Goal: Task Accomplishment & Management: Use online tool/utility

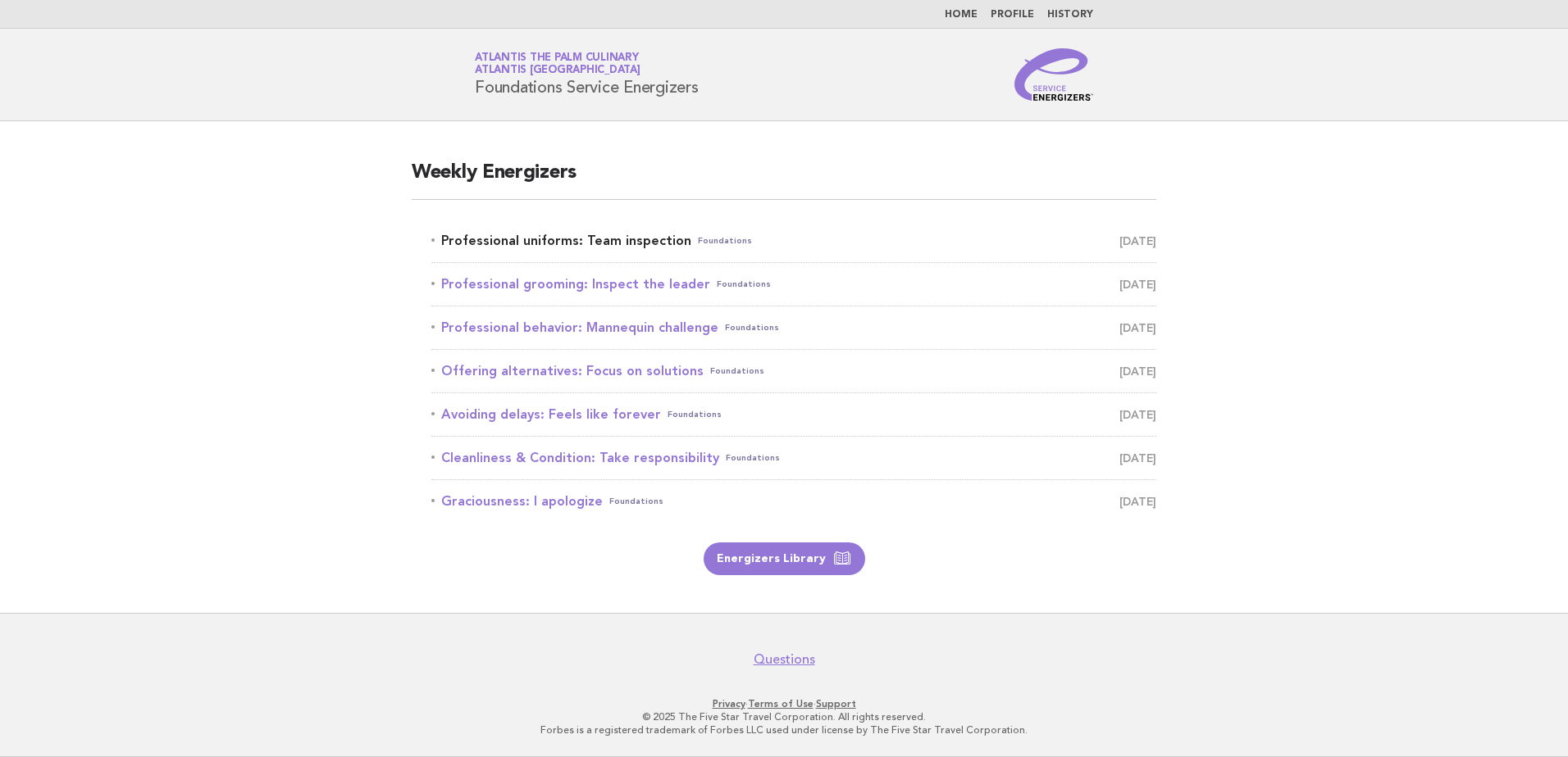
click at [588, 238] on link "Professional uniforms: Team inspection Foundations [DATE]" at bounding box center [793, 241] width 724 height 23
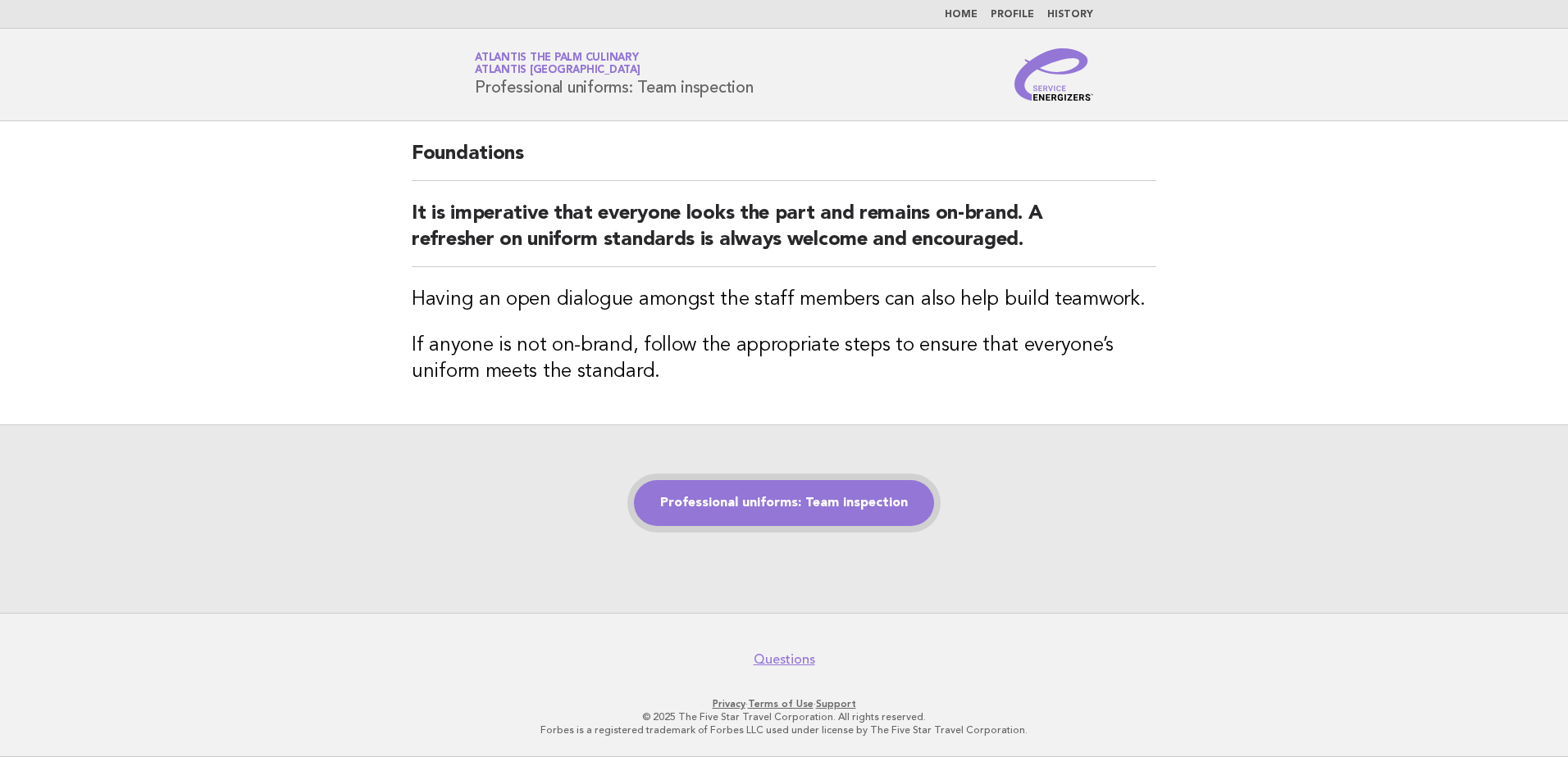
click at [837, 503] on link "Professional uniforms: Team inspection" at bounding box center [784, 503] width 300 height 46
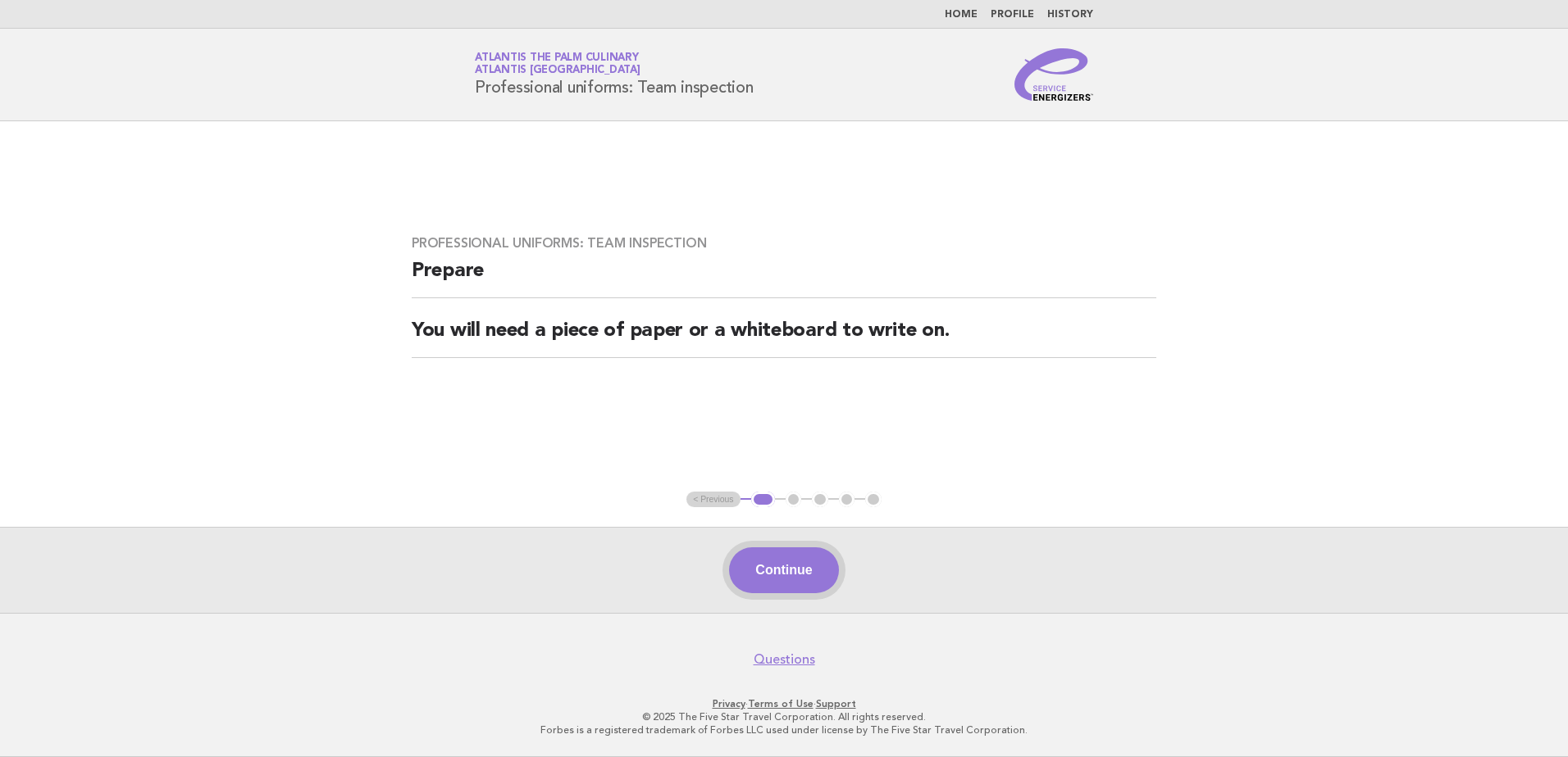
click at [818, 562] on button "Continue" at bounding box center [783, 570] width 109 height 46
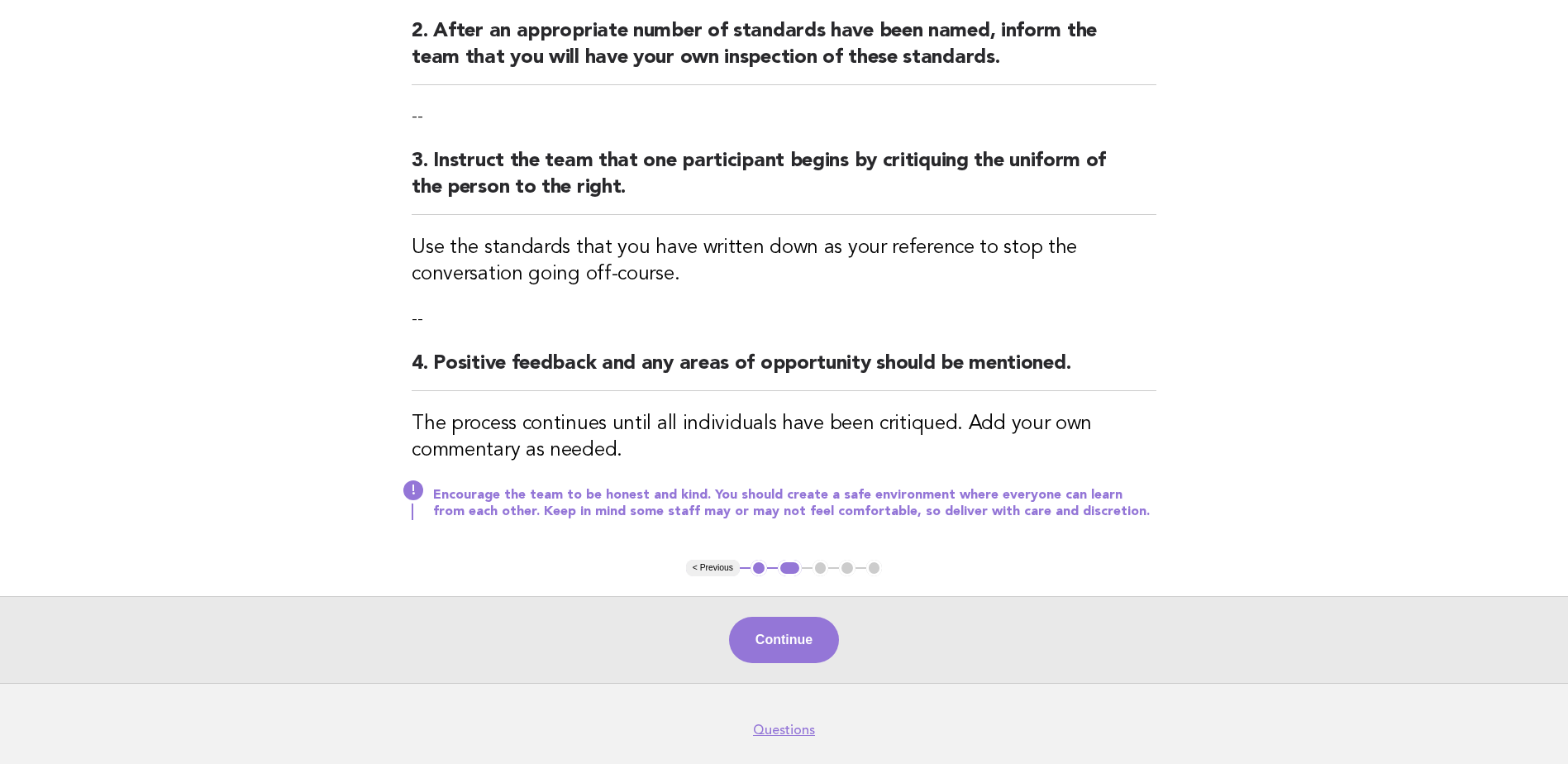
scroll to position [414, 0]
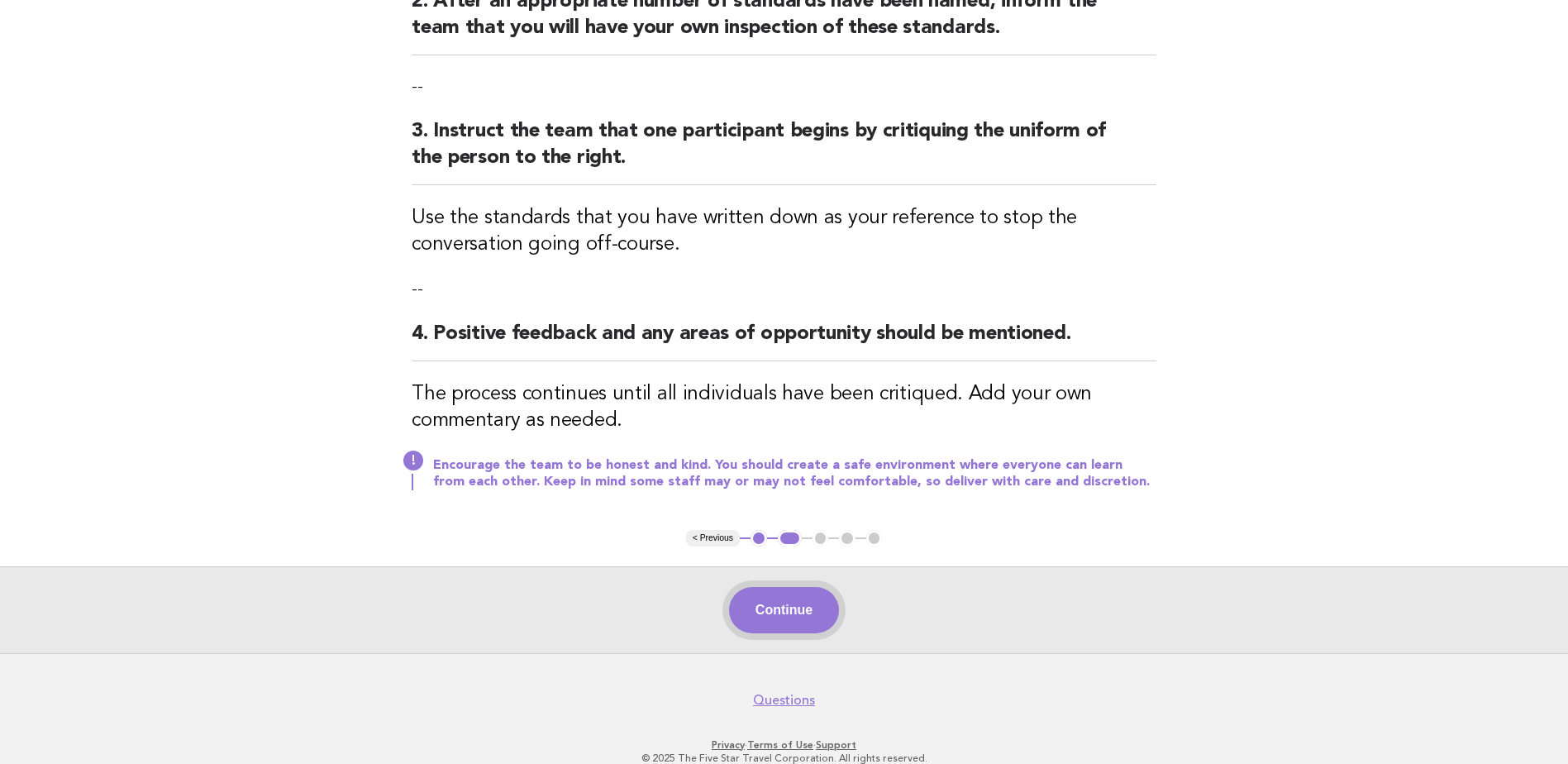
click at [788, 608] on button "Continue" at bounding box center [784, 610] width 110 height 47
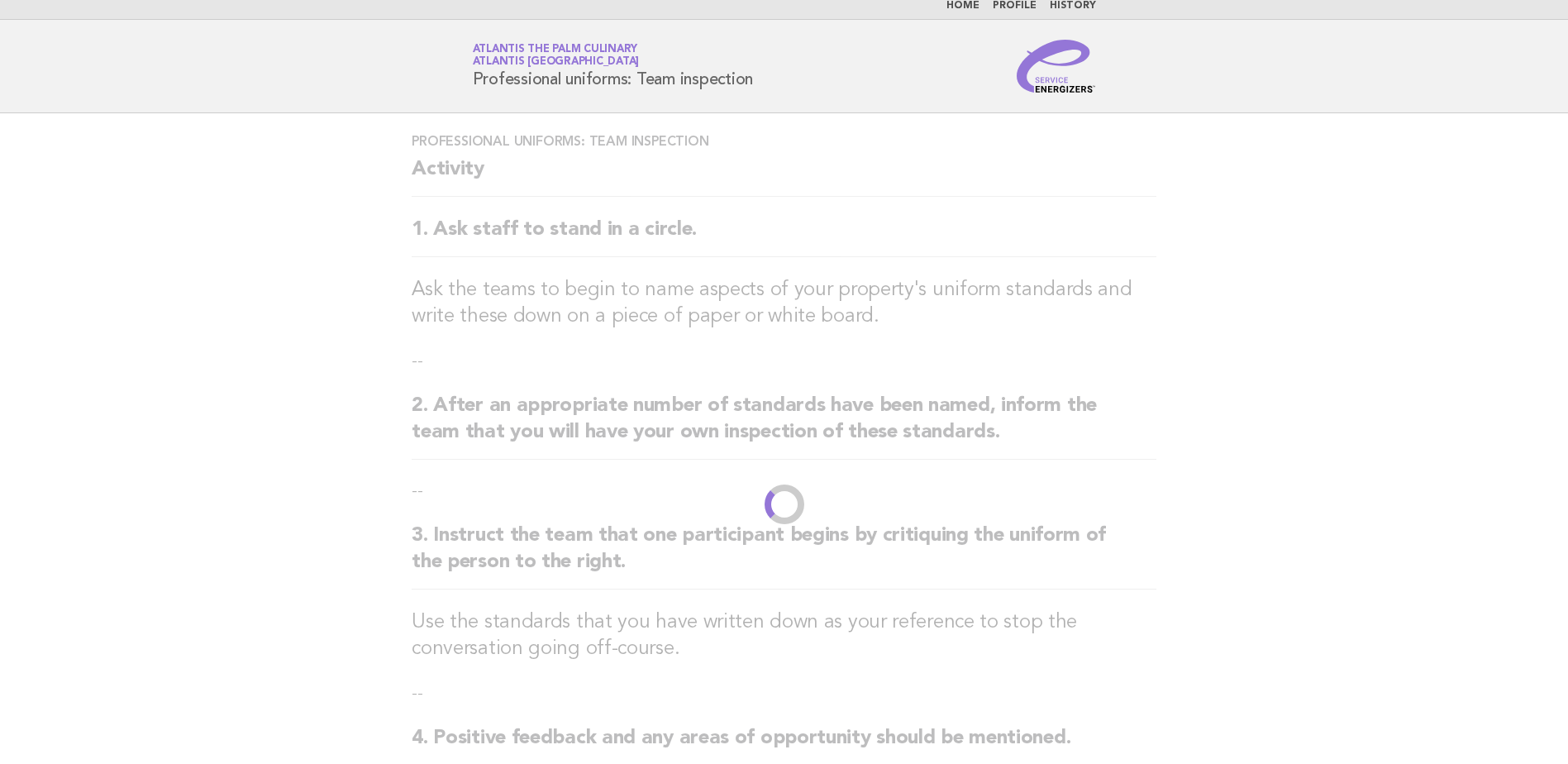
scroll to position [0, 0]
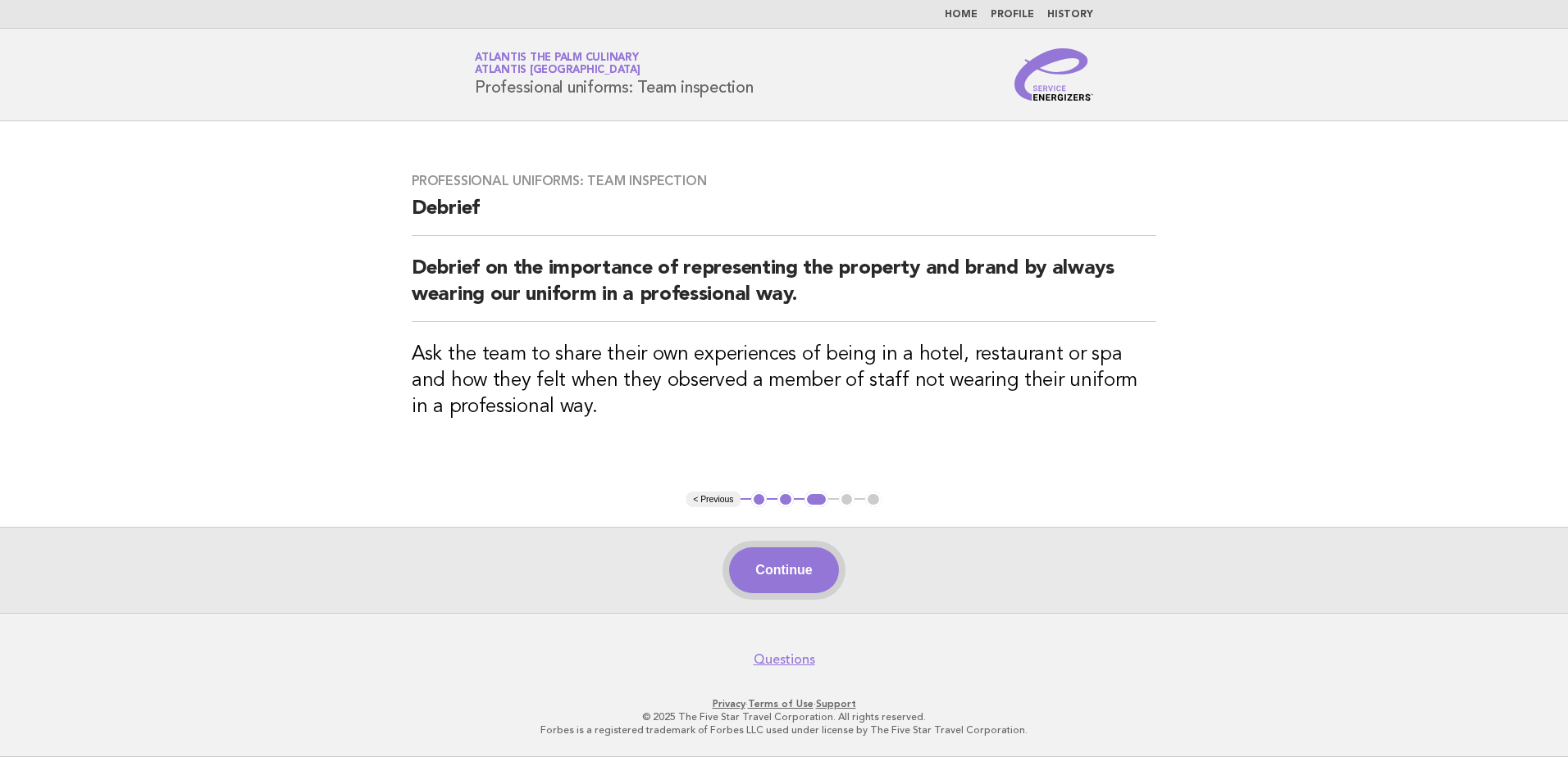
click at [763, 586] on button "Continue" at bounding box center [783, 570] width 109 height 46
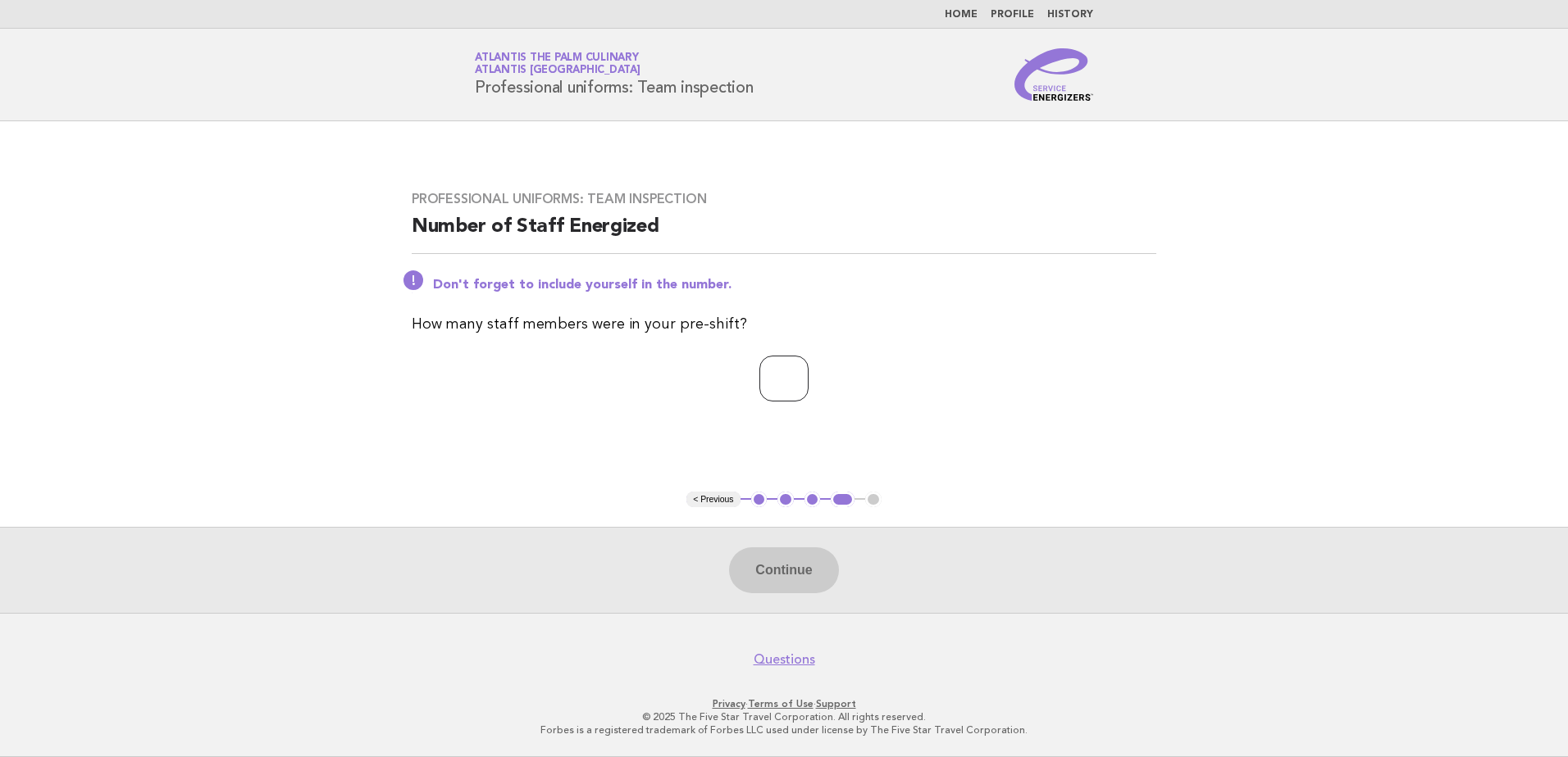
click at [777, 378] on input "number" at bounding box center [784, 378] width 50 height 46
type input "**"
click at [787, 563] on button "Continue" at bounding box center [783, 570] width 109 height 46
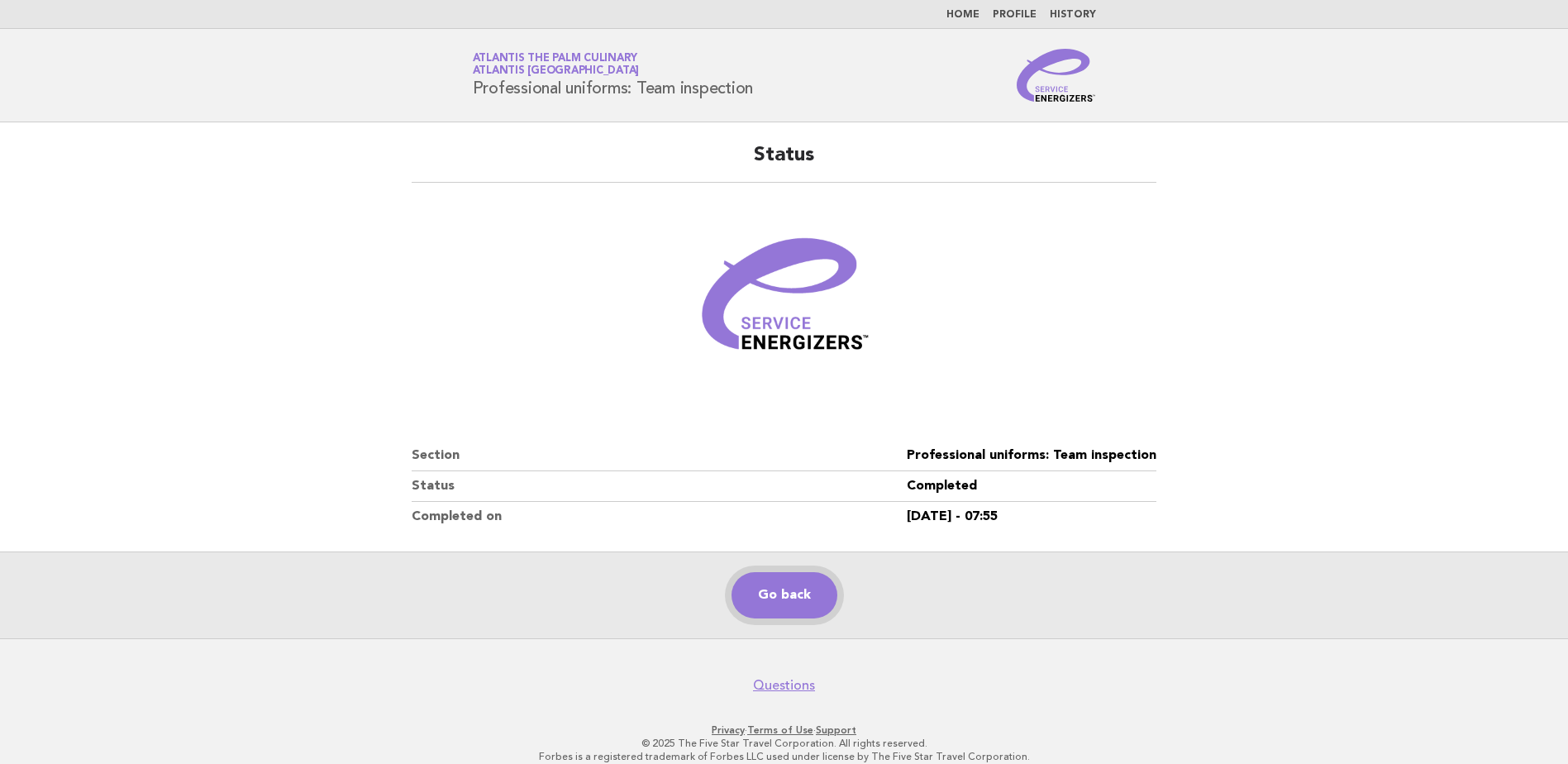
click at [780, 576] on link "Go back" at bounding box center [784, 595] width 106 height 47
